Goal: Find specific page/section: Find specific page/section

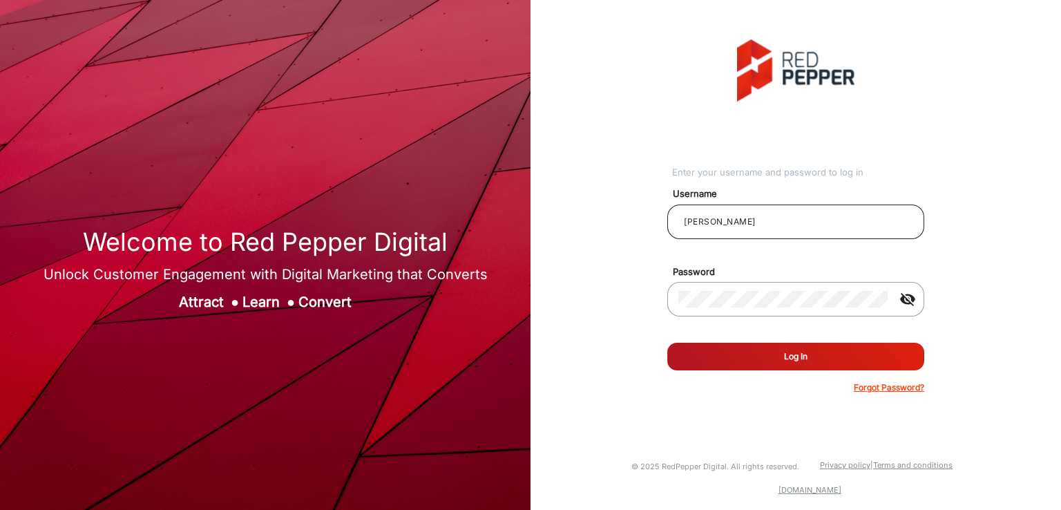
click at [793, 224] on input "[PERSON_NAME]" at bounding box center [795, 221] width 235 height 17
type input "Demo"
click at [770, 348] on button "Log In" at bounding box center [795, 357] width 257 height 28
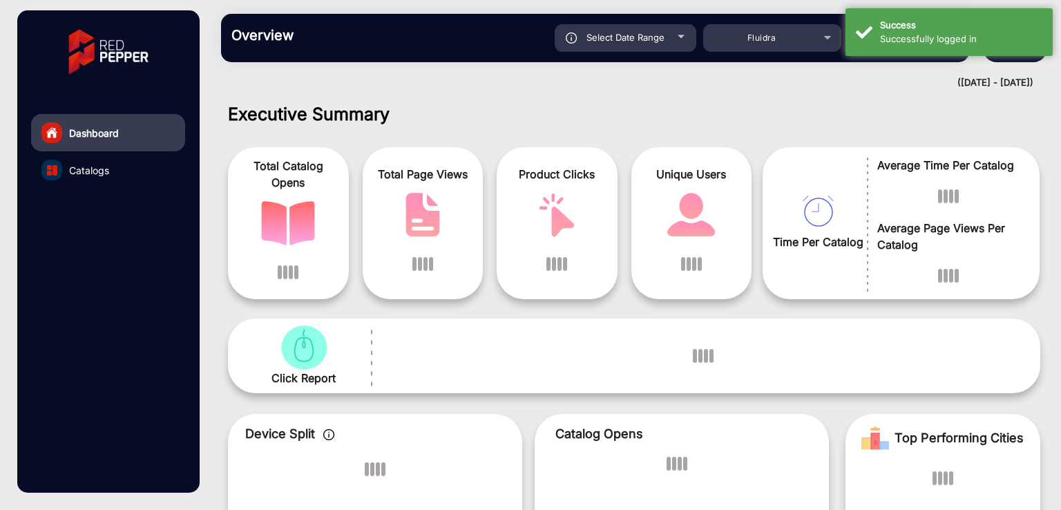
scroll to position [10, 0]
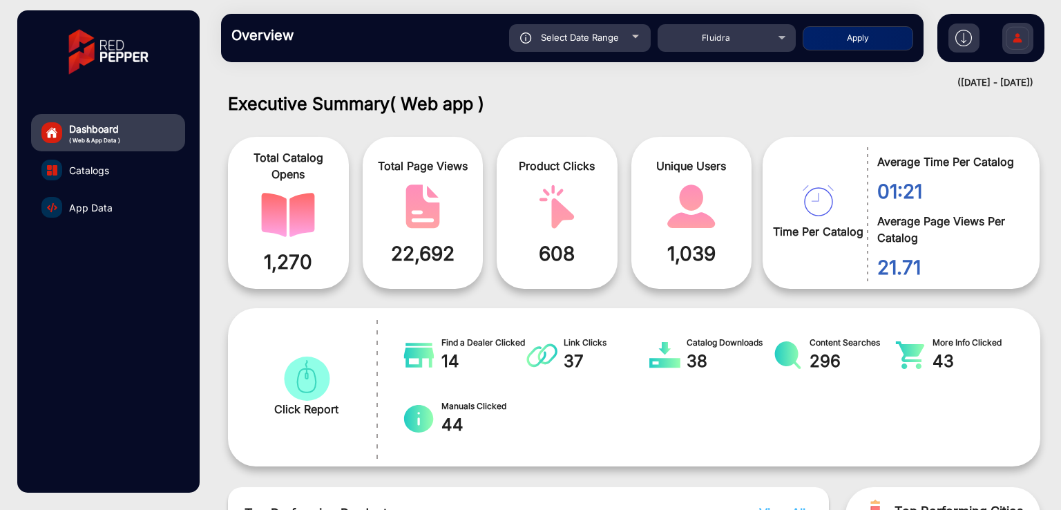
click at [83, 184] on link "Catalogs" at bounding box center [108, 169] width 154 height 37
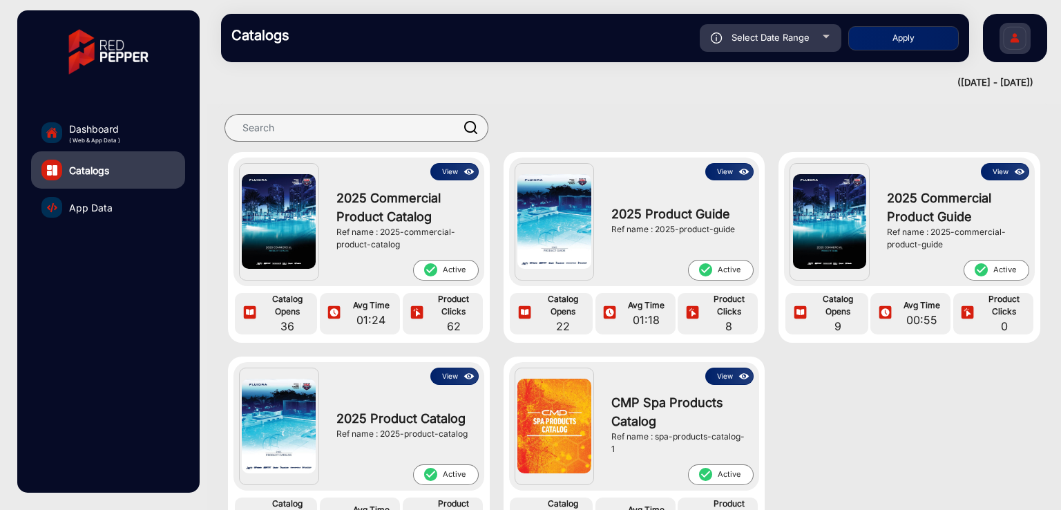
click at [91, 179] on link "Catalogs" at bounding box center [108, 169] width 154 height 37
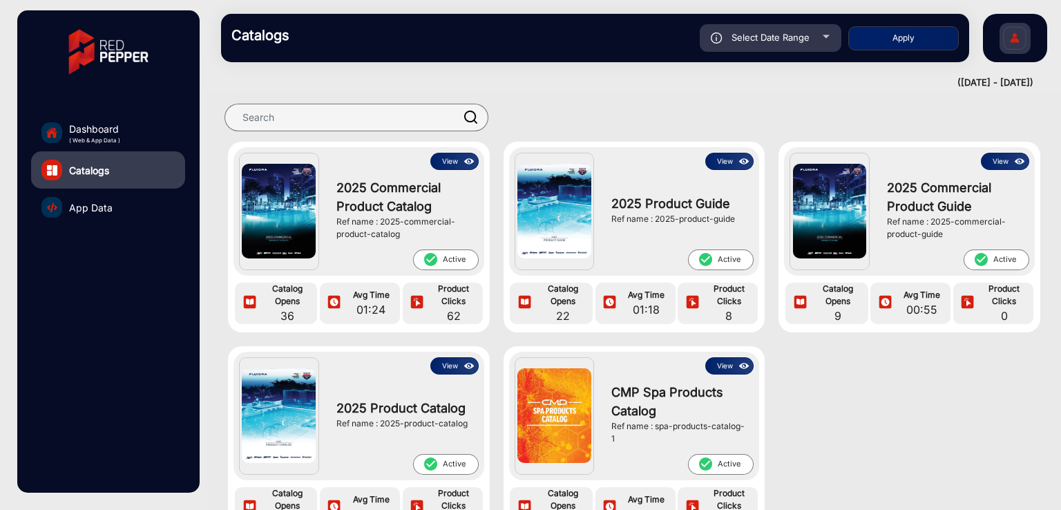
click at [457, 161] on button "View" at bounding box center [454, 161] width 48 height 17
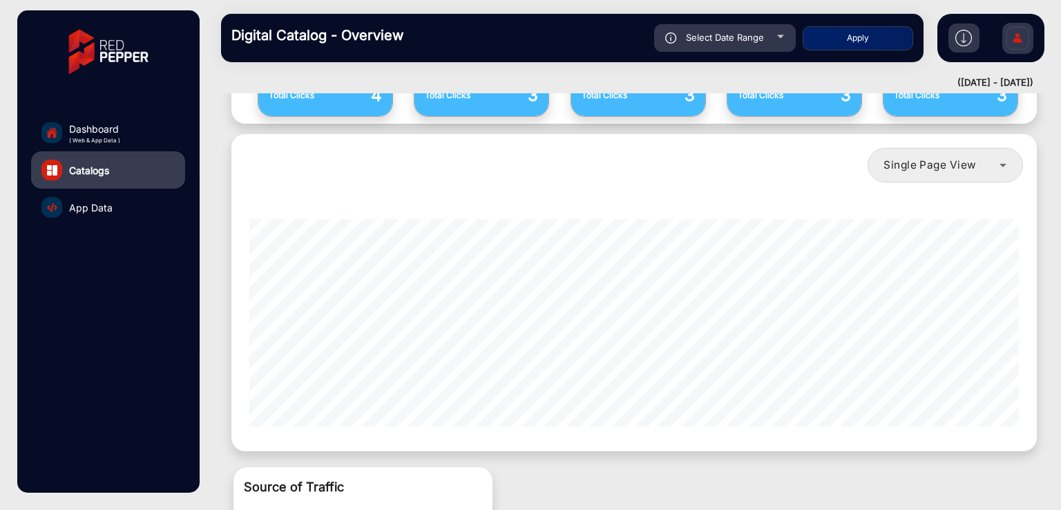
scroll to position [920, 0]
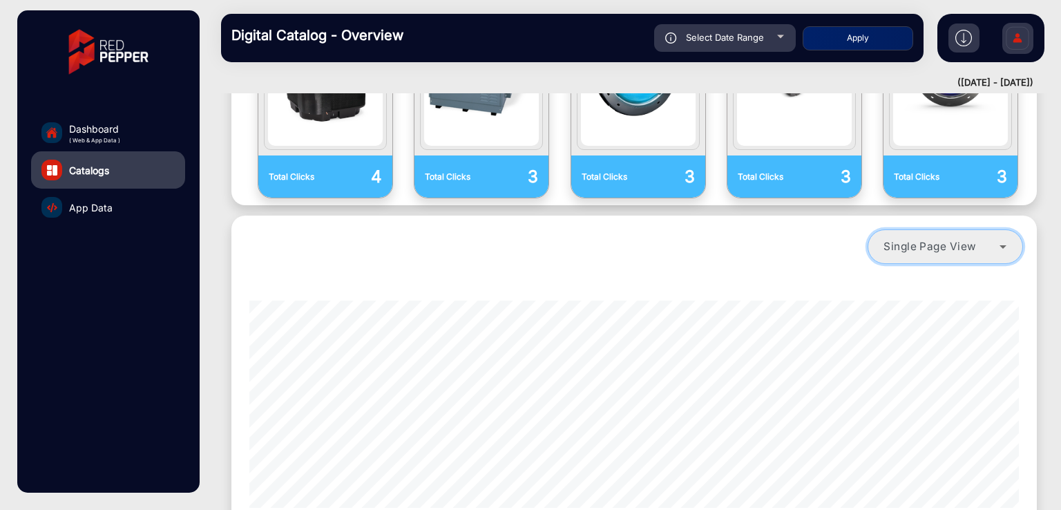
click at [976, 247] on div "Single Page View" at bounding box center [941, 246] width 115 height 17
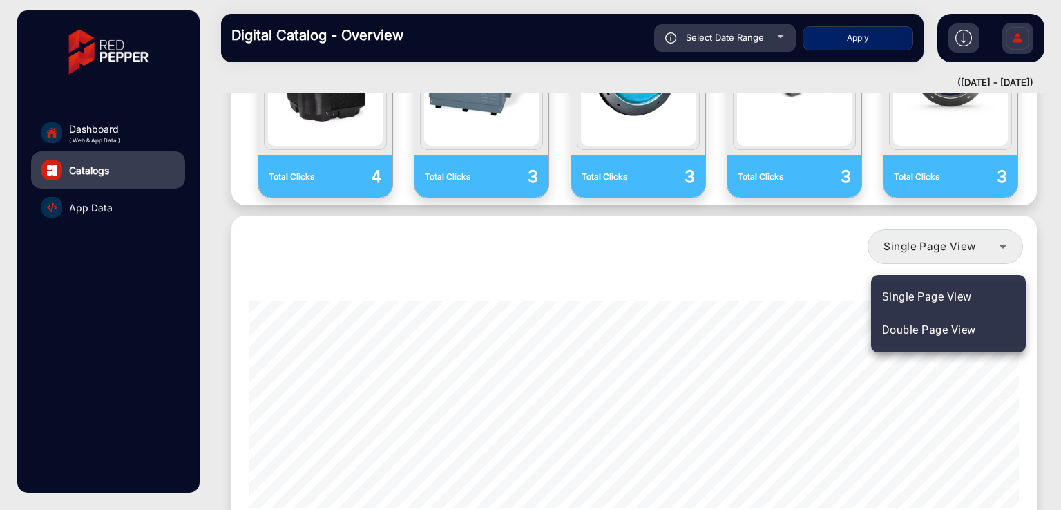
click at [933, 332] on span "Double Page View" at bounding box center [929, 330] width 94 height 17
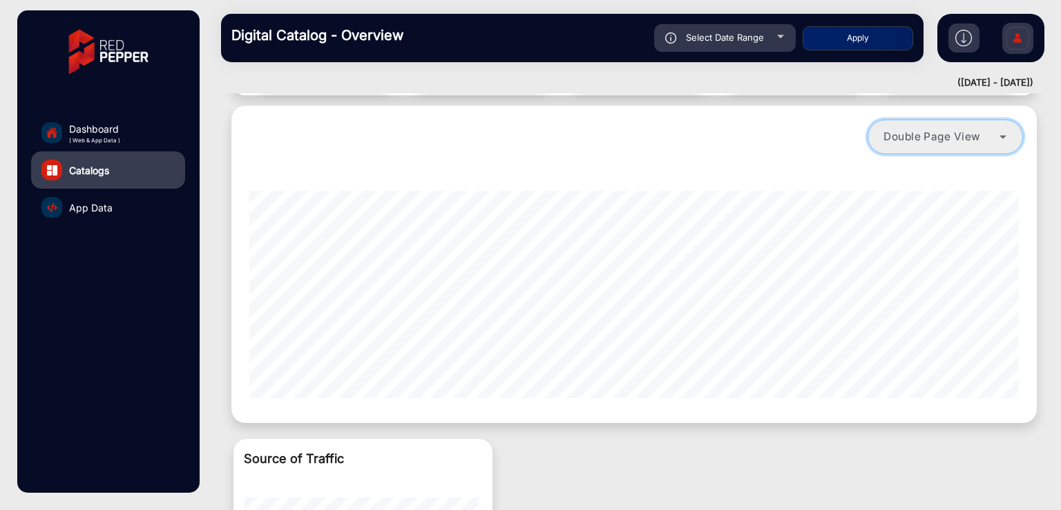
scroll to position [1023, 0]
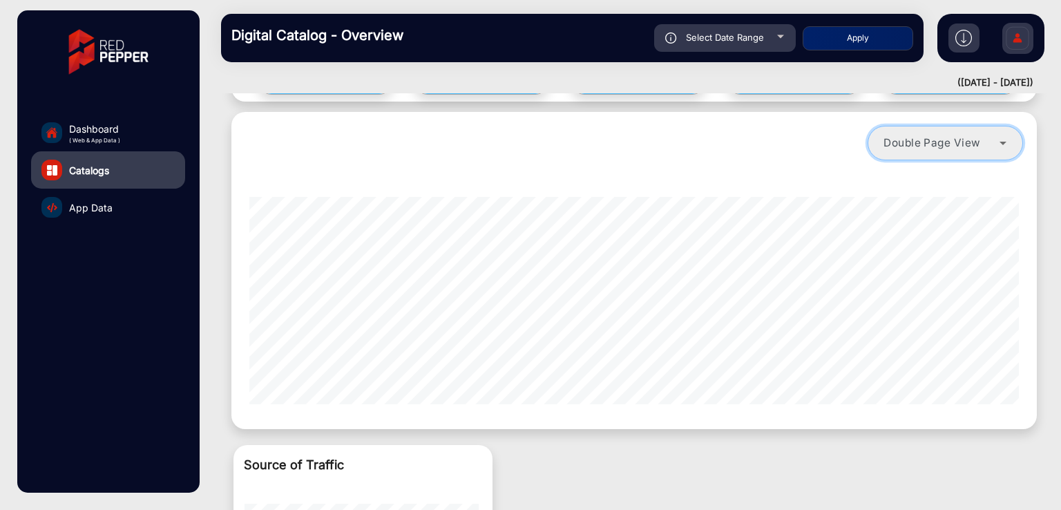
click at [961, 155] on mat-select "Double Page View" at bounding box center [945, 143] width 155 height 35
click at [973, 142] on span "Double Page View" at bounding box center [932, 142] width 97 height 13
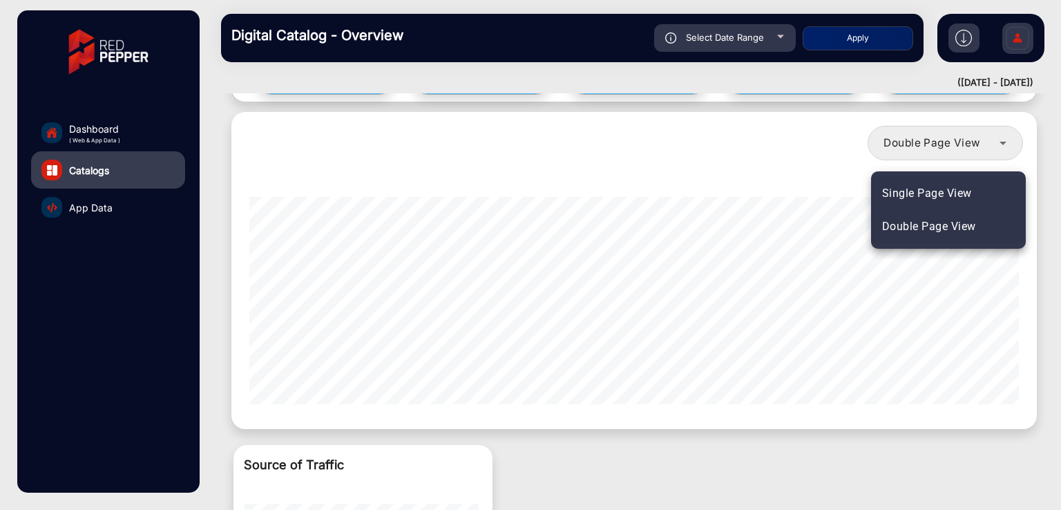
click at [940, 191] on span "Single Page View" at bounding box center [927, 193] width 90 height 17
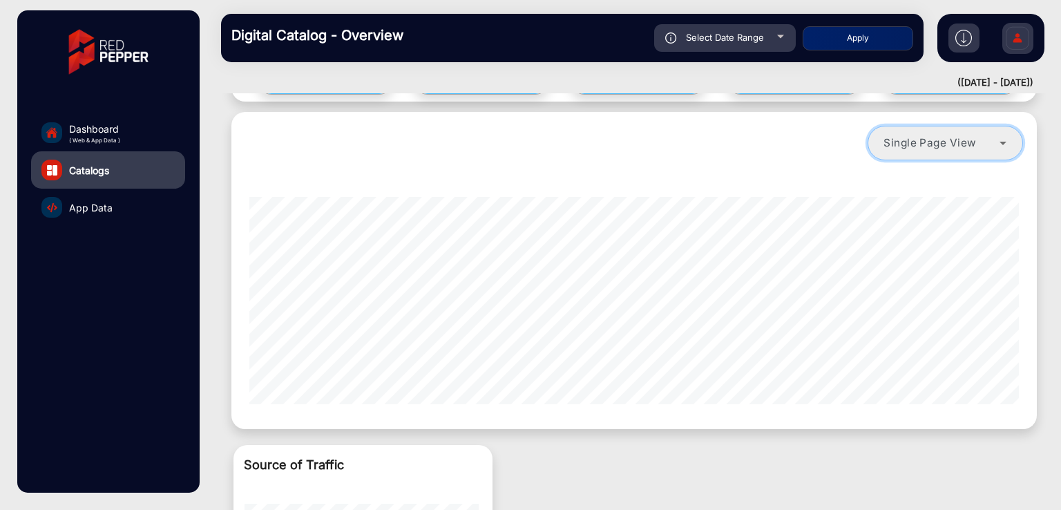
click at [966, 144] on span "Single Page View" at bounding box center [930, 142] width 93 height 13
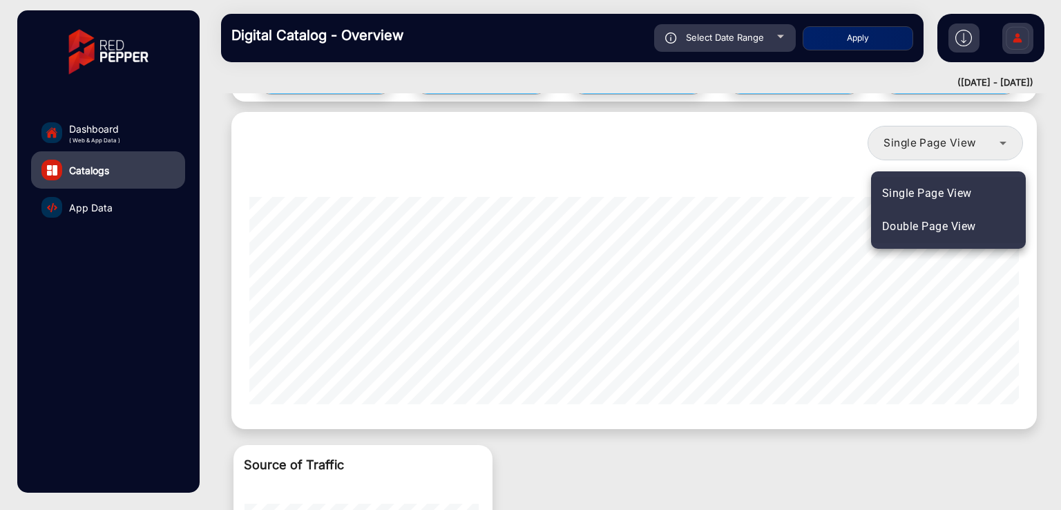
click at [922, 225] on span "Double Page View" at bounding box center [929, 226] width 94 height 17
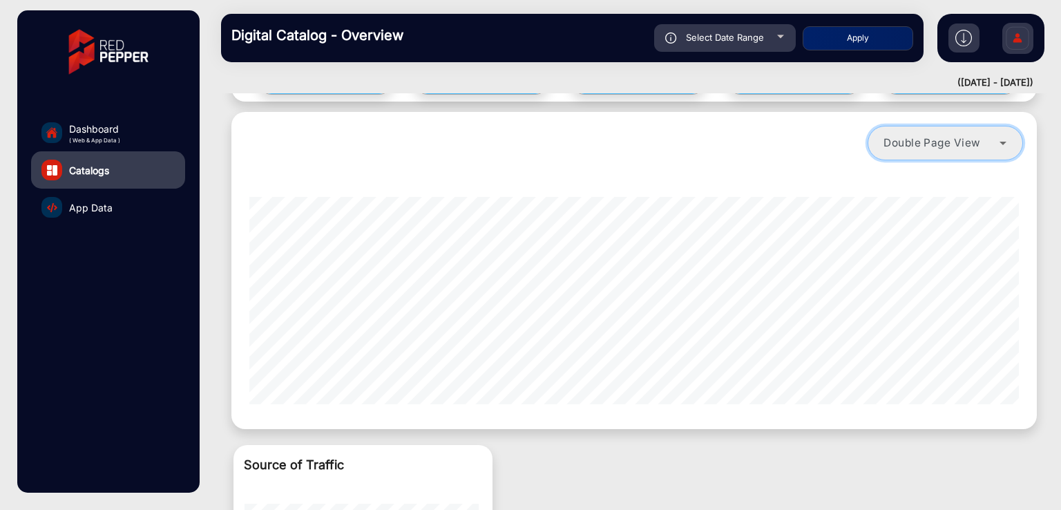
click at [953, 143] on span "Double Page View" at bounding box center [932, 142] width 97 height 13
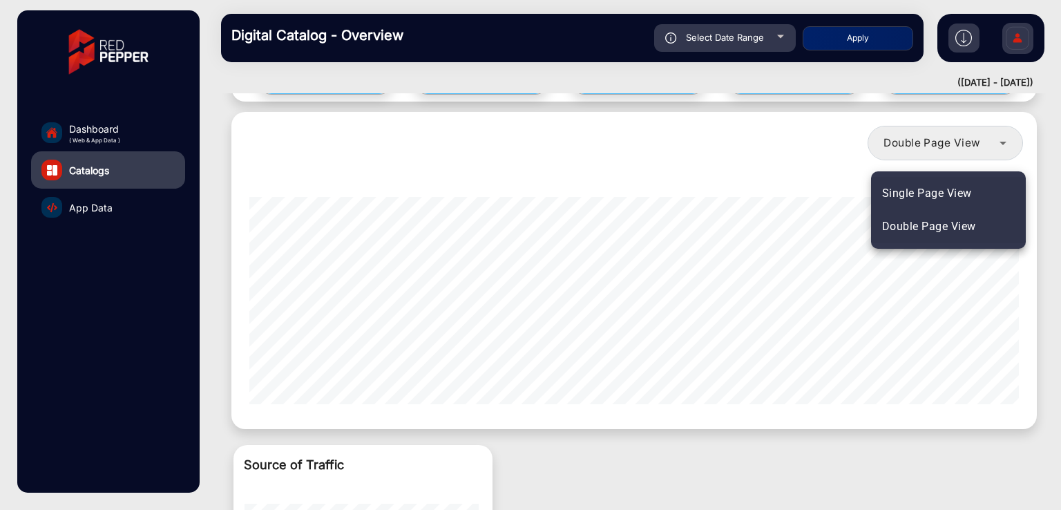
click at [940, 191] on span "Single Page View" at bounding box center [927, 193] width 90 height 17
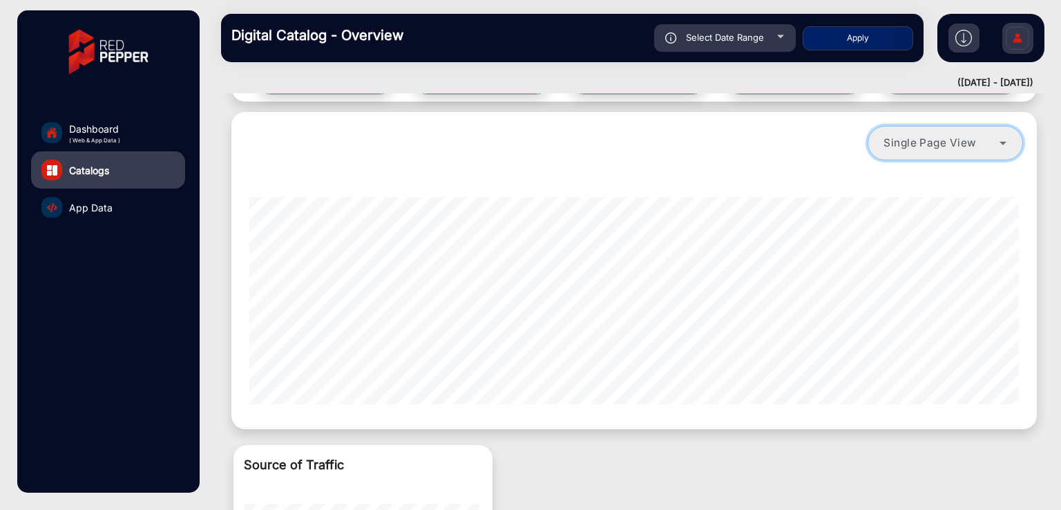
click at [967, 146] on span "Single Page View" at bounding box center [930, 142] width 93 height 13
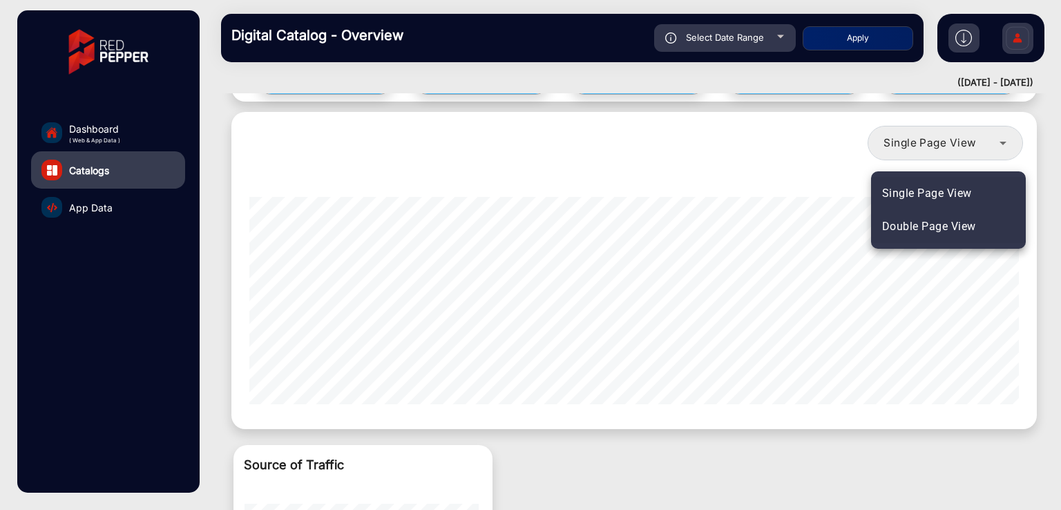
click at [938, 220] on span "Double Page View" at bounding box center [929, 226] width 94 height 17
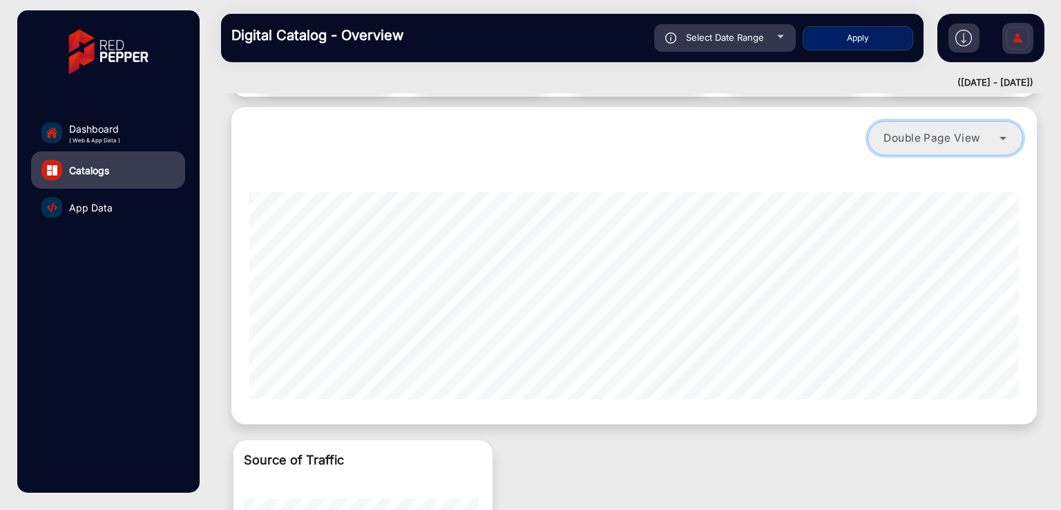
scroll to position [1016, 0]
